Goal: Task Accomplishment & Management: Complete application form

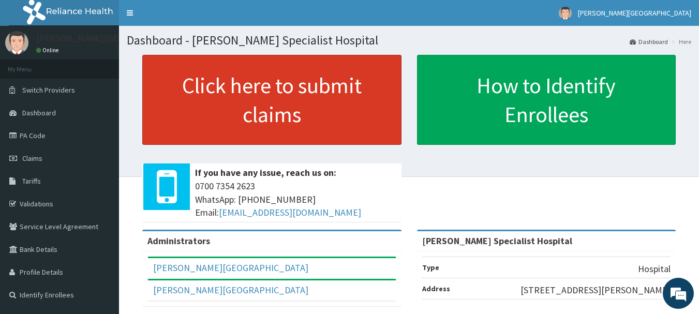
click at [234, 102] on link "Click here to submit claims" at bounding box center [271, 100] width 259 height 90
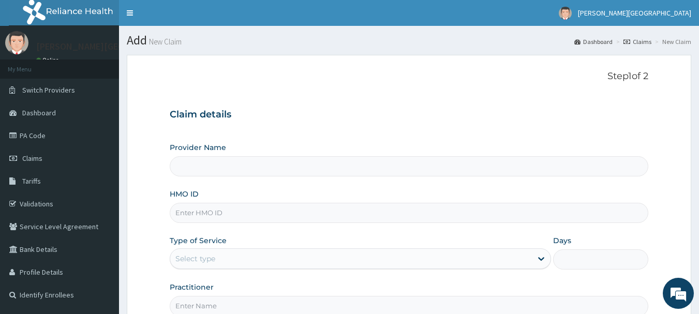
click at [233, 172] on input "Provider Name" at bounding box center [409, 166] width 479 height 20
type input "[PERSON_NAME] Specialist Hospital"
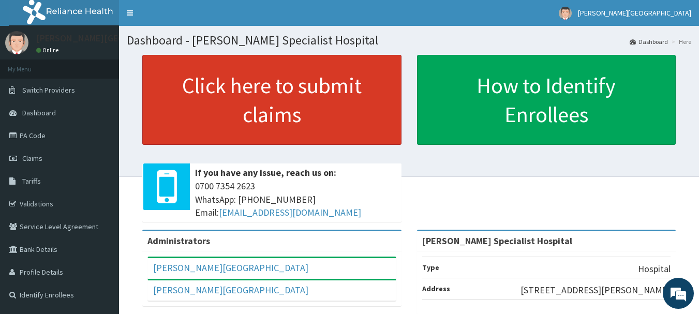
click at [286, 99] on link "Click here to submit claims" at bounding box center [271, 100] width 259 height 90
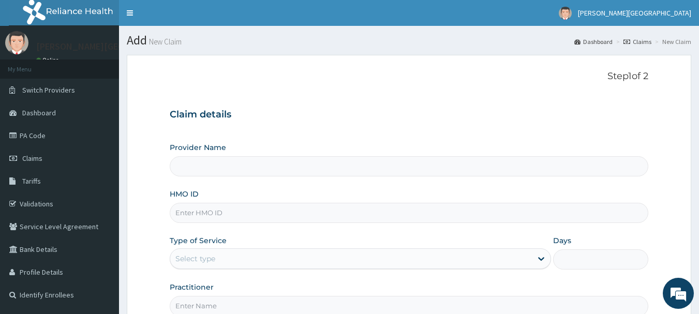
type input "[PERSON_NAME] Specialist Hospital"
click at [215, 211] on input "HMO ID" at bounding box center [409, 213] width 479 height 20
type input "SFA/15259/A"
click at [270, 258] on div "Select type" at bounding box center [351, 258] width 362 height 17
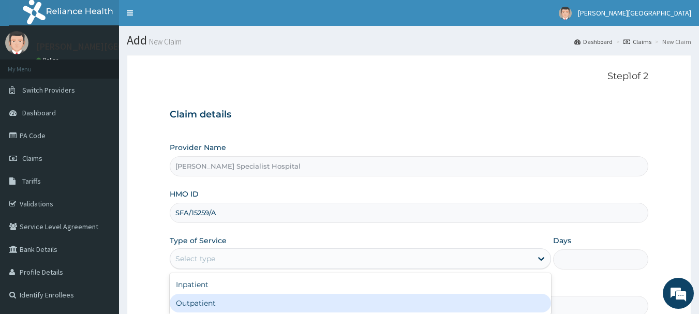
click at [228, 300] on div "Outpatient" at bounding box center [360, 303] width 381 height 19
type input "1"
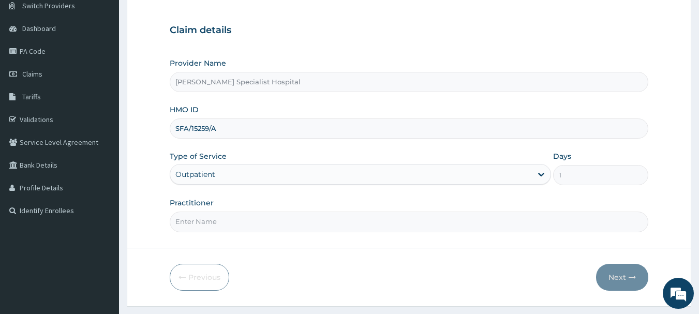
scroll to position [104, 0]
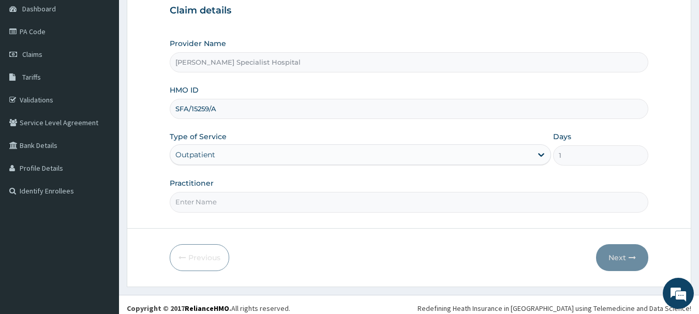
click at [226, 207] on input "Practitioner" at bounding box center [409, 202] width 479 height 20
click at [224, 203] on input "Practitioner" at bounding box center [409, 202] width 479 height 20
type input "dr"
click at [635, 257] on icon "button" at bounding box center [632, 257] width 7 height 7
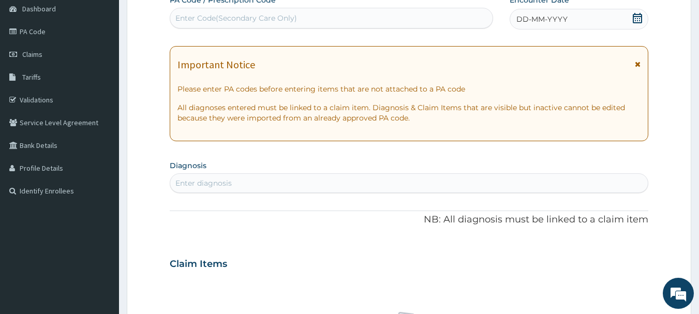
click at [351, 179] on div "Enter diagnosis" at bounding box center [409, 183] width 478 height 17
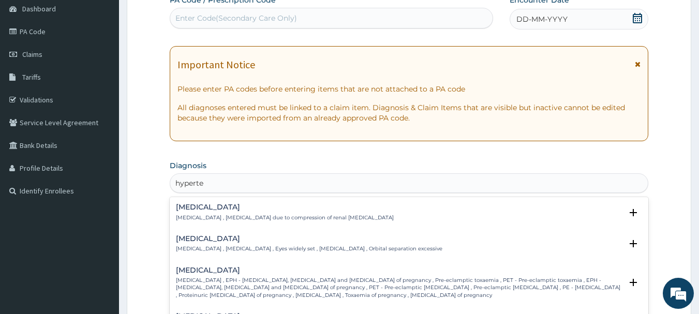
type input "hyperten"
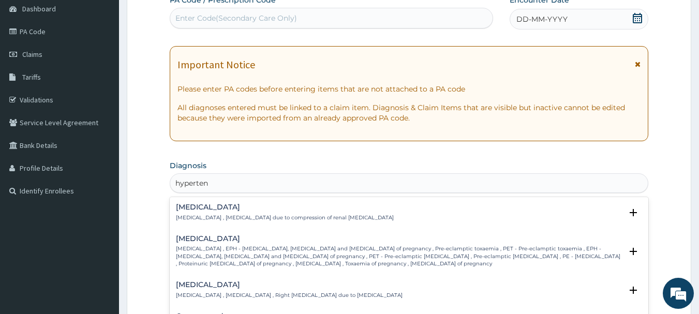
click at [239, 215] on p "Page kidney , Hypertension due to compression of renal parenchyma" at bounding box center [285, 217] width 218 height 7
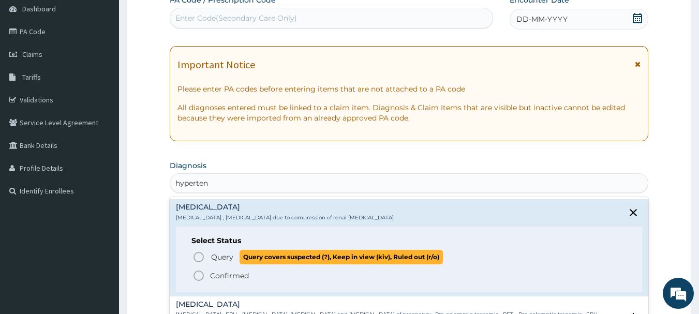
click at [198, 255] on icon "status option query" at bounding box center [198, 257] width 12 height 12
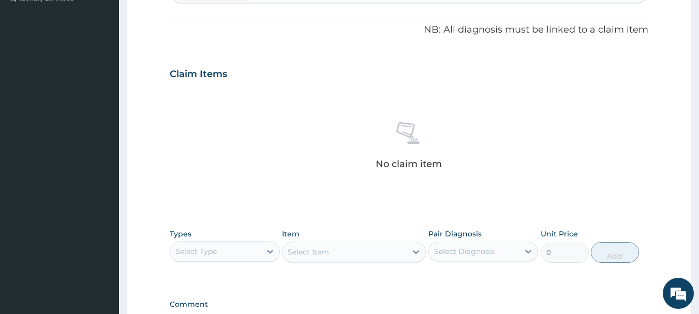
scroll to position [305, 0]
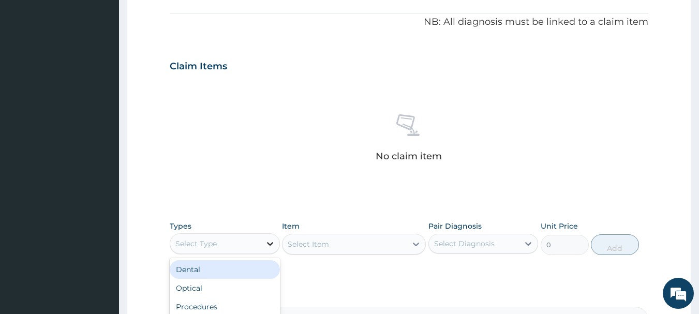
click at [265, 244] on icon at bounding box center [270, 244] width 10 height 10
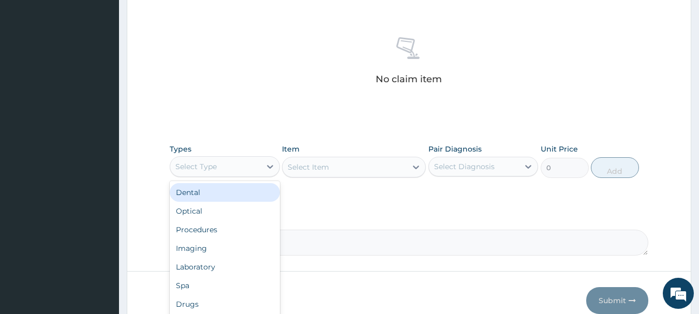
scroll to position [432, 0]
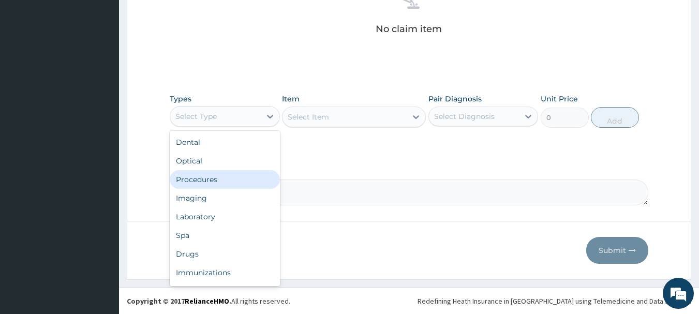
click at [216, 178] on div "Procedures" at bounding box center [225, 179] width 110 height 19
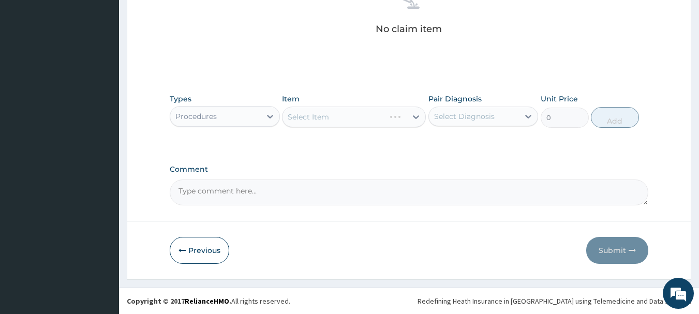
click at [250, 112] on div "Procedures" at bounding box center [215, 116] width 91 height 17
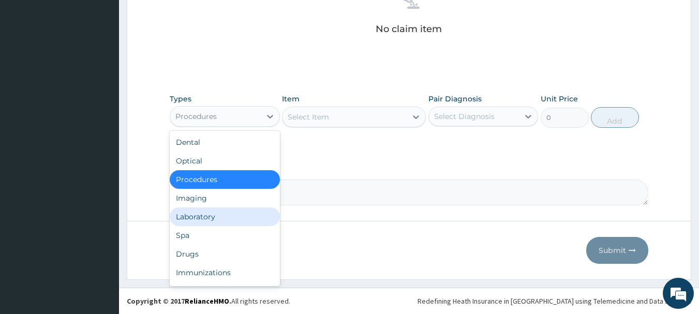
click at [198, 216] on div "Laboratory" at bounding box center [225, 216] width 110 height 19
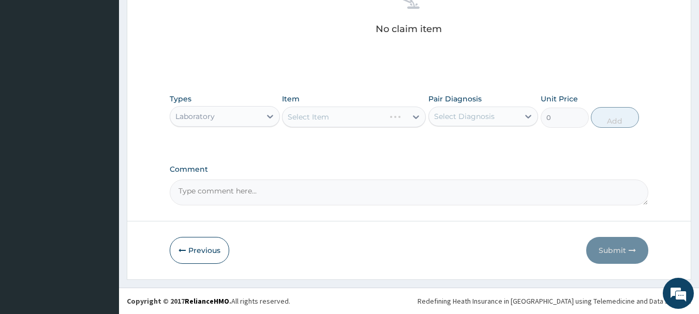
click at [374, 115] on div "Select Item" at bounding box center [354, 117] width 144 height 21
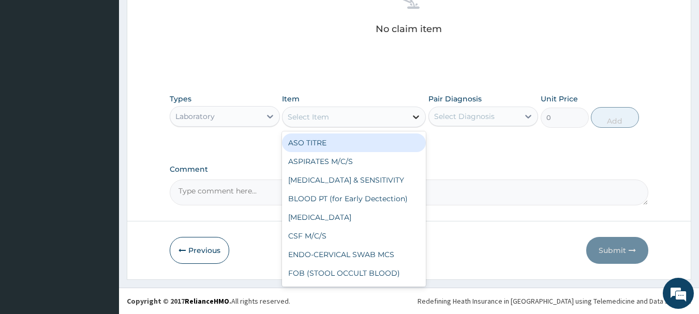
click at [409, 121] on div at bounding box center [416, 117] width 19 height 19
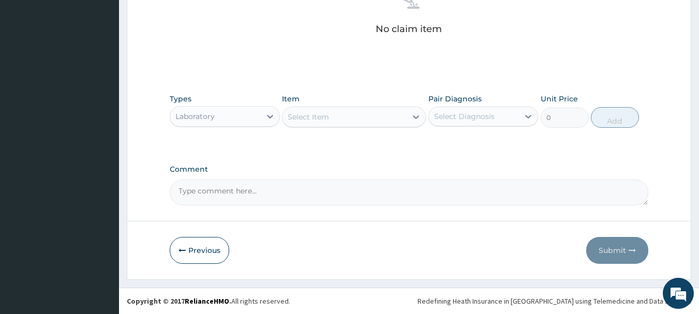
click at [319, 109] on div "Select Item" at bounding box center [344, 117] width 124 height 17
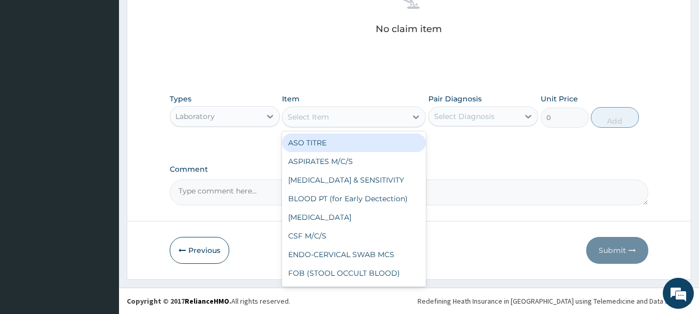
click at [325, 119] on div "Select Item" at bounding box center [308, 117] width 41 height 10
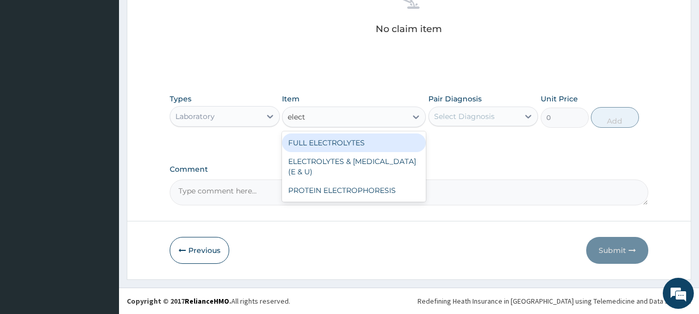
type input "electr"
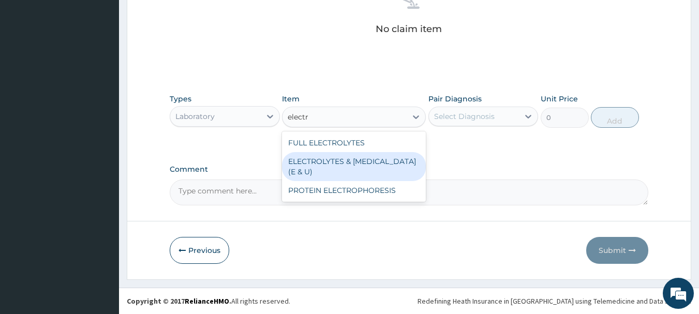
click at [334, 162] on div "ELECTROLYTES & UREA (E & U)" at bounding box center [354, 166] width 144 height 29
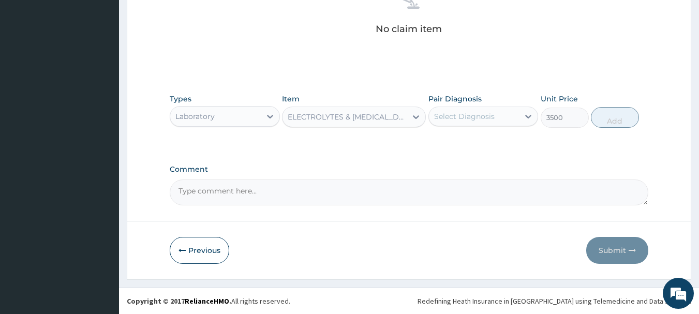
click at [375, 118] on div "ELECTROLYTES & UREA (E & U)" at bounding box center [348, 117] width 120 height 10
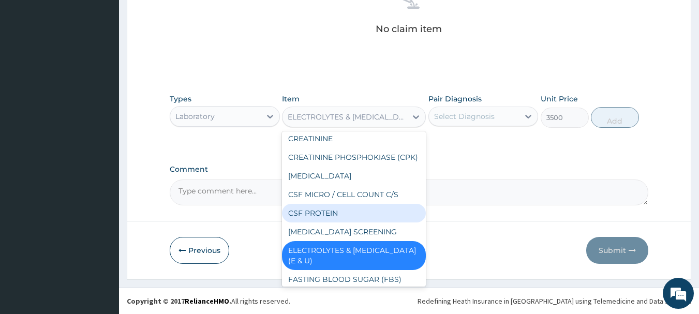
scroll to position [2009, 0]
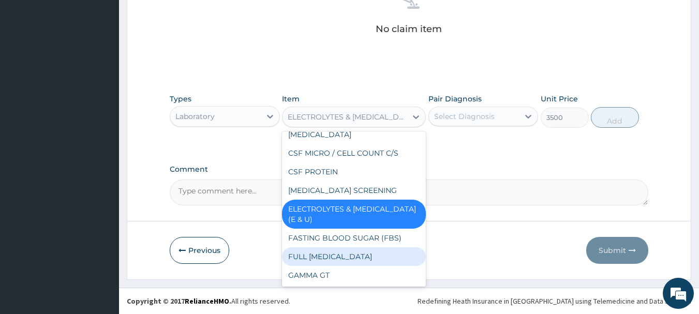
click at [338, 247] on div "FULL LIPID PROFILE" at bounding box center [354, 256] width 144 height 19
type input "5600"
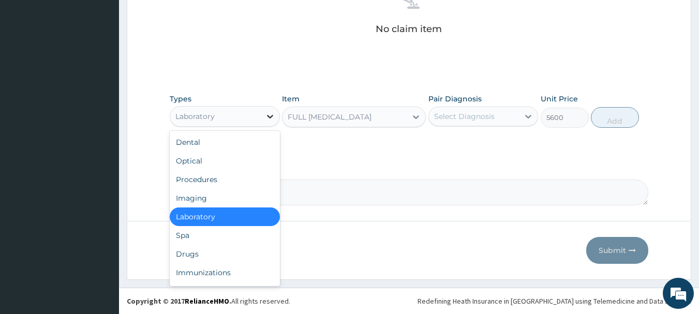
click at [269, 123] on div at bounding box center [270, 116] width 19 height 19
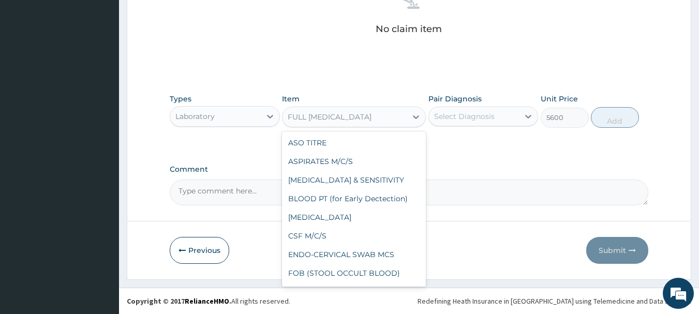
click at [361, 120] on div "FULL LIPID PROFILE" at bounding box center [330, 117] width 84 height 10
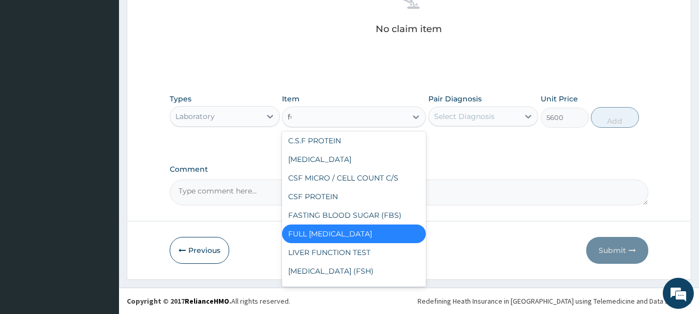
scroll to position [0, 0]
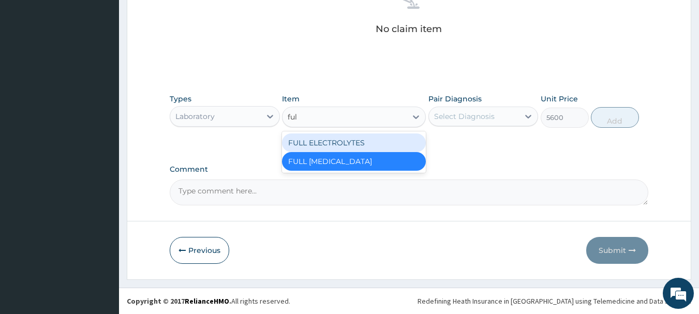
type input "full"
click at [327, 143] on div "FULL ELECTROLYTES" at bounding box center [354, 142] width 144 height 19
type input "4500"
